Goal: Information Seeking & Learning: Learn about a topic

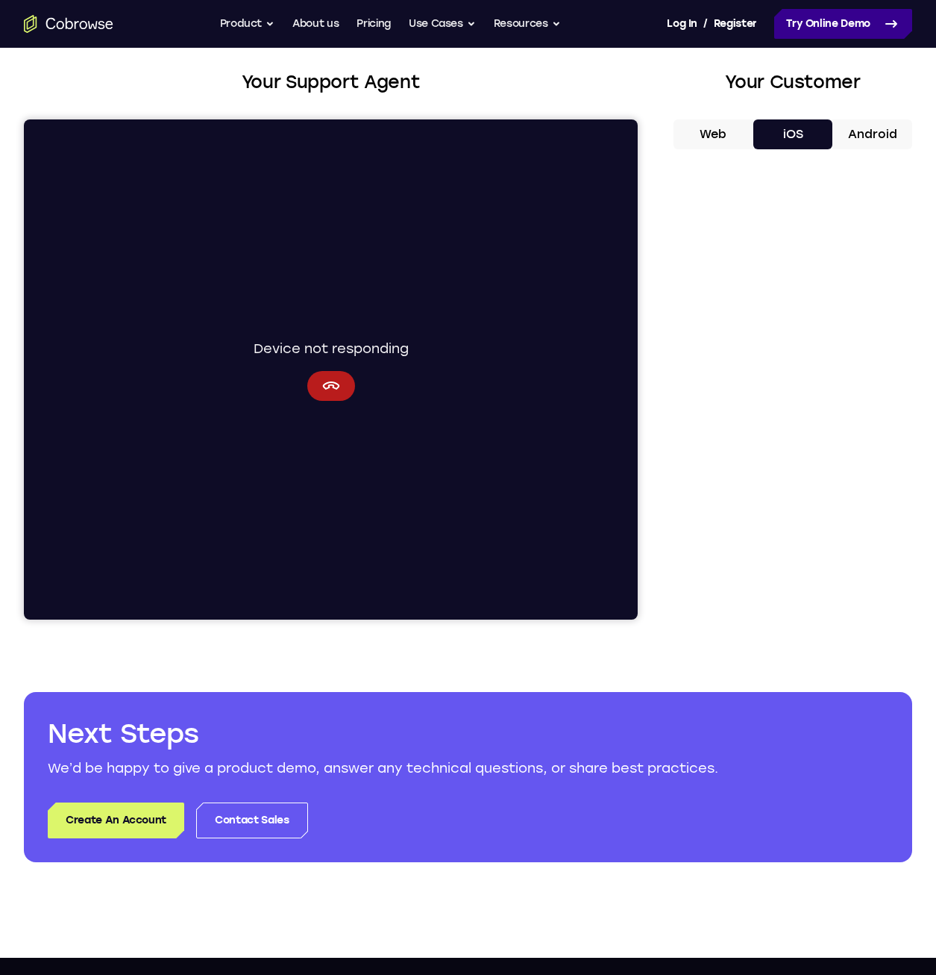
click at [843, 27] on link "Try Online Demo" at bounding box center [844, 24] width 138 height 30
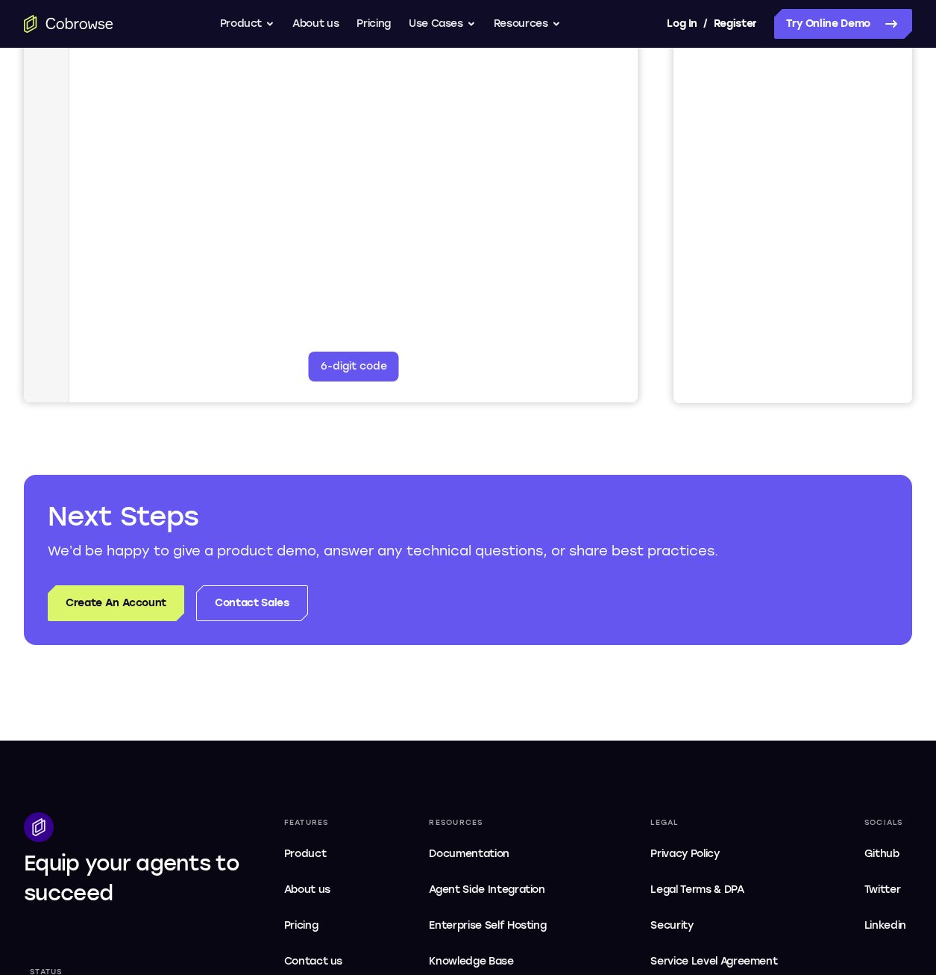
scroll to position [129, 0]
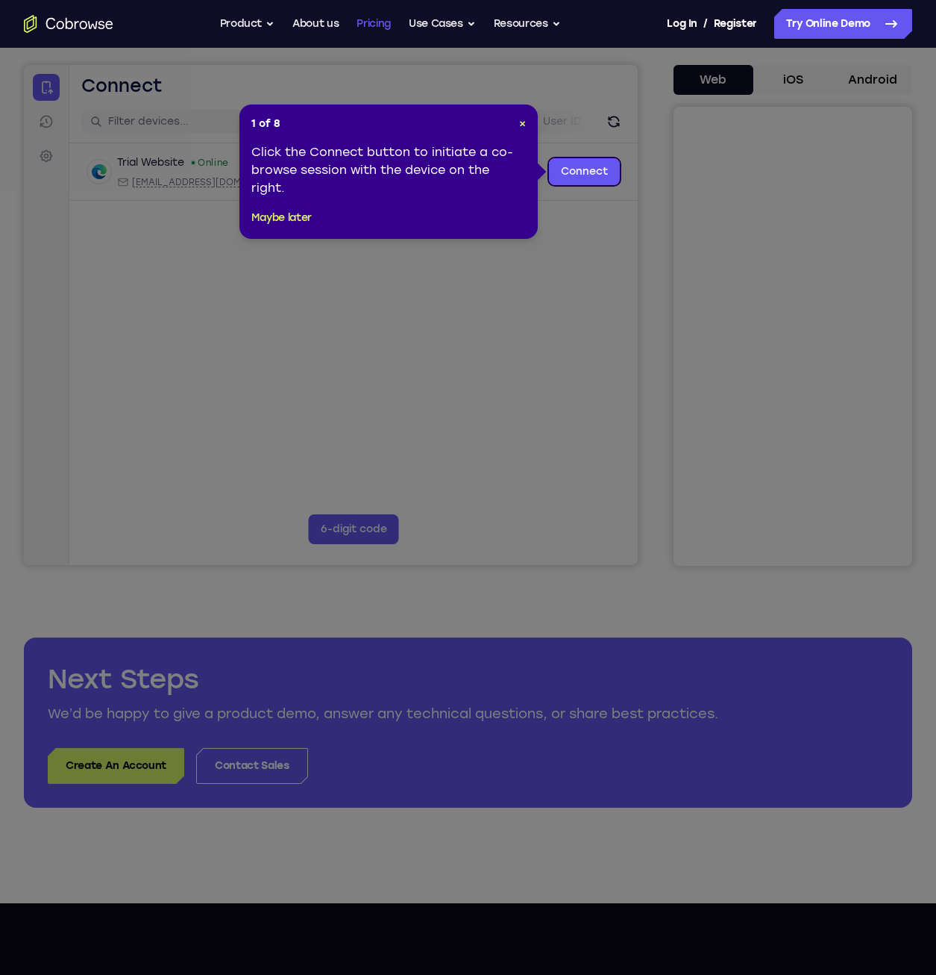
click at [375, 27] on link "Pricing" at bounding box center [374, 24] width 34 height 30
